Goal: Transaction & Acquisition: Purchase product/service

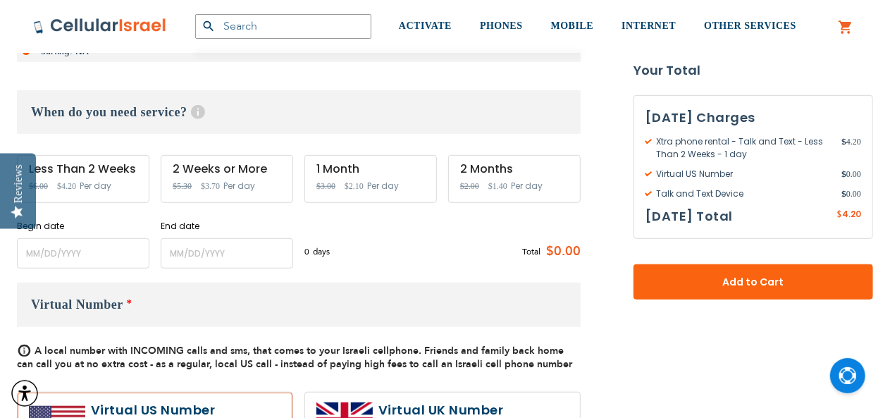
scroll to position [352, 0]
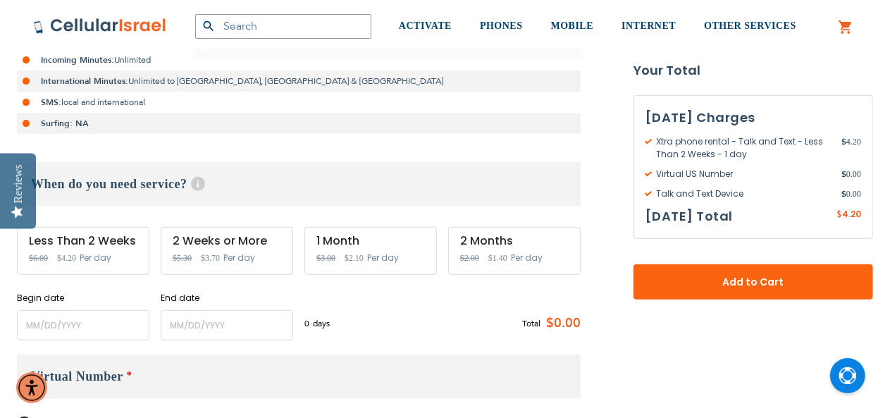
type input "Chaikyf"
click at [54, 332] on input "name" at bounding box center [83, 325] width 133 height 30
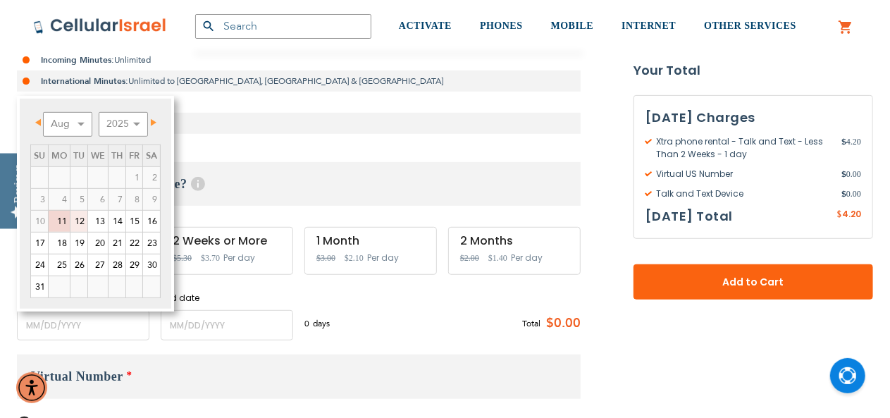
click at [78, 242] on link "19" at bounding box center [78, 243] width 17 height 21
type input "[DATE]"
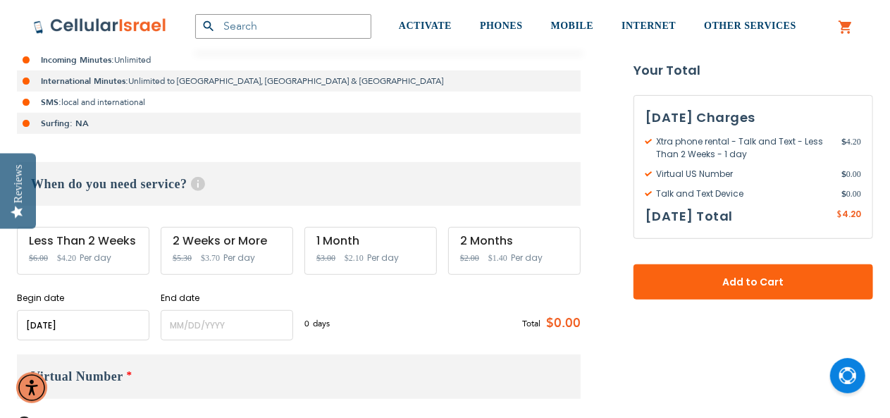
click at [176, 307] on div "End date Please enter End Date Long term plans must be at least 4 months long" at bounding box center [227, 316] width 133 height 49
click at [179, 318] on input "name" at bounding box center [227, 325] width 133 height 30
click at [85, 322] on input "name" at bounding box center [83, 325] width 133 height 30
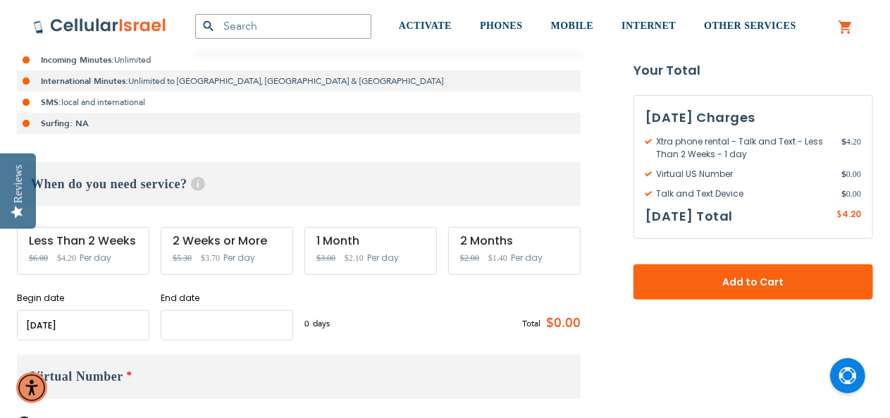
click at [213, 327] on input "name" at bounding box center [227, 325] width 133 height 30
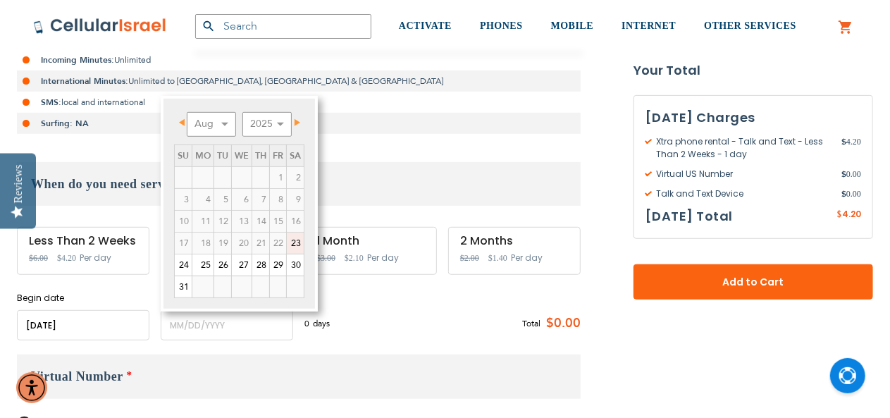
click at [290, 244] on link "23" at bounding box center [295, 243] width 17 height 21
type input "[DATE]"
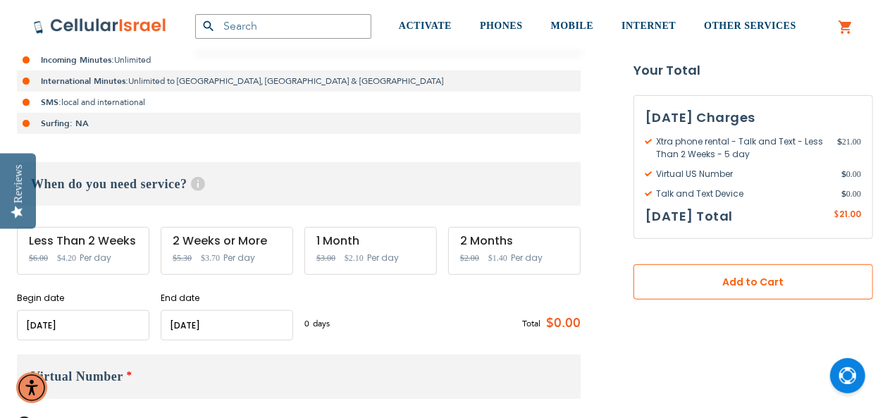
click at [773, 288] on span "Add to Cart" at bounding box center [753, 282] width 147 height 15
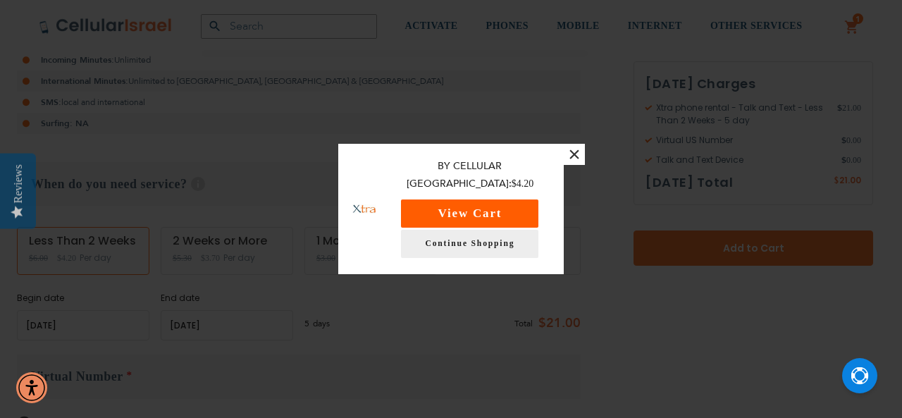
click at [491, 199] on button "View Cart" at bounding box center [469, 213] width 137 height 28
